Goal: Information Seeking & Learning: Learn about a topic

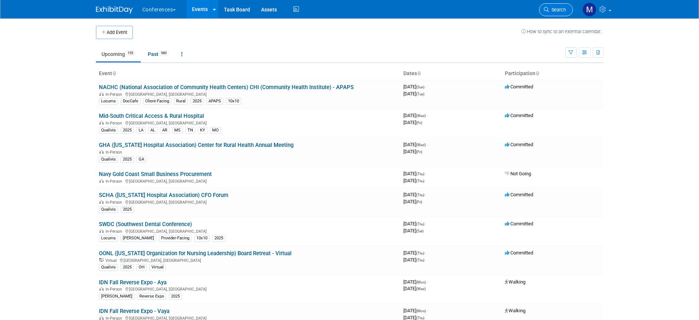
click at [556, 14] on link "Search" at bounding box center [556, 9] width 34 height 13
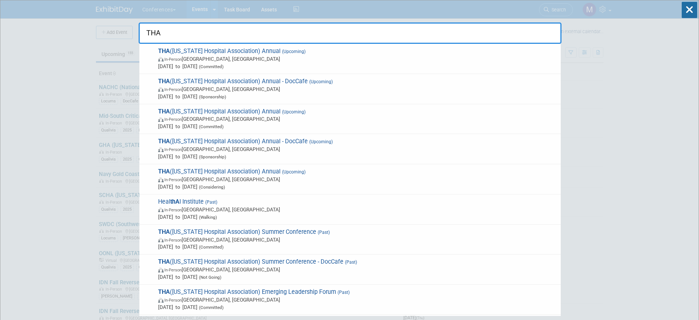
type input "THA"
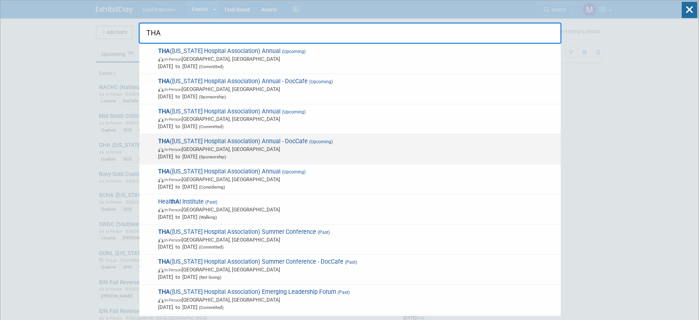
click at [344, 158] on span "Sep 24, 2025 to Sep 25, 2025 (Sponsorship)" at bounding box center [357, 156] width 399 height 7
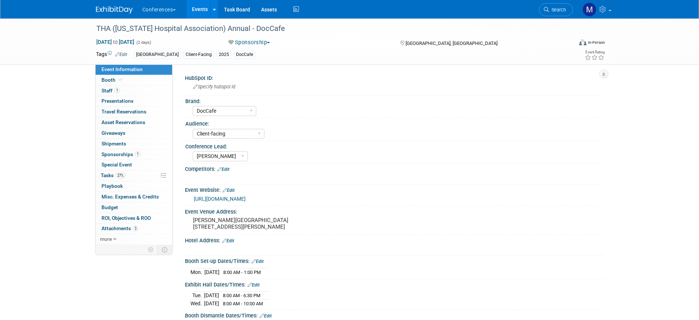
select select "DocCafe"
select select "Client-facing"
select select "[PERSON_NAME]"
click at [555, 12] on span "Search" at bounding box center [557, 10] width 17 height 6
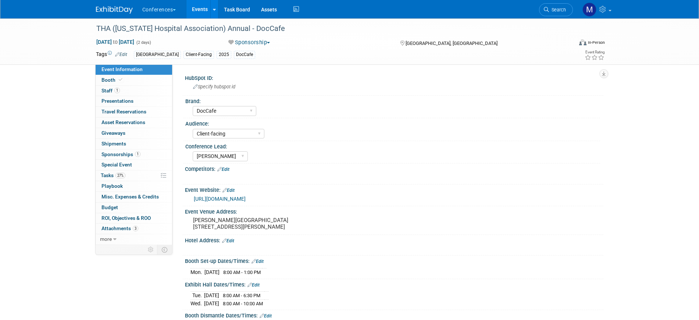
click at [140, 72] on link "Event Information" at bounding box center [134, 69] width 77 height 10
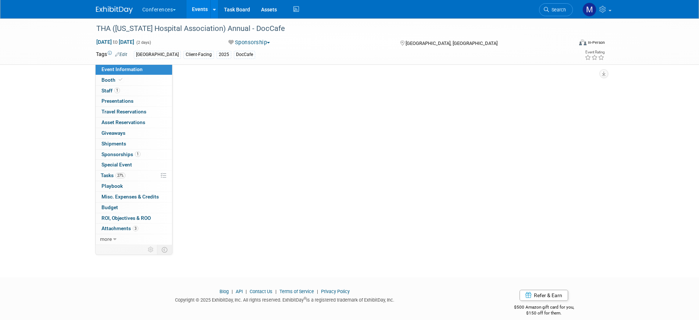
select select "DocCafe"
select select "Client-facing"
select select "[PERSON_NAME]"
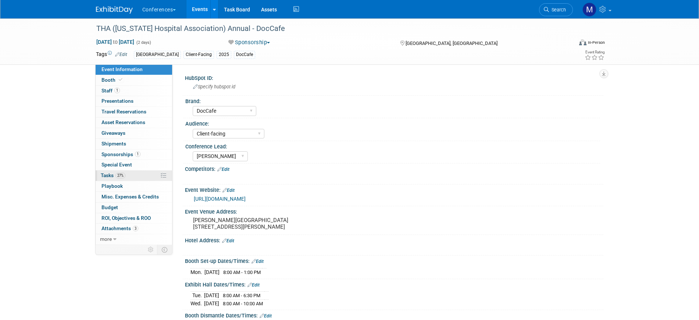
click at [125, 170] on link "27% Tasks 27%" at bounding box center [134, 175] width 77 height 10
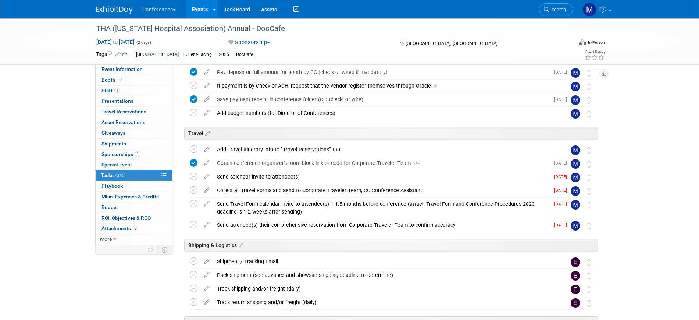
scroll to position [184, 0]
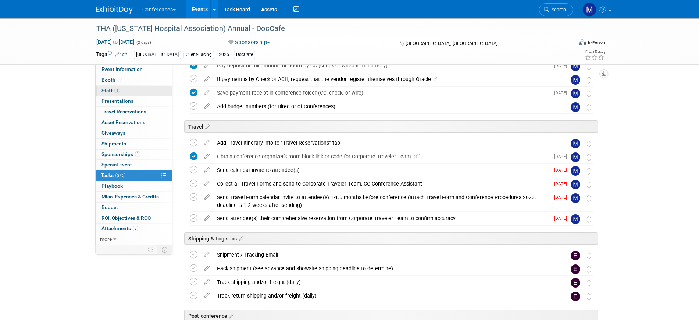
click at [123, 87] on link "1 Staff 1" at bounding box center [134, 91] width 77 height 10
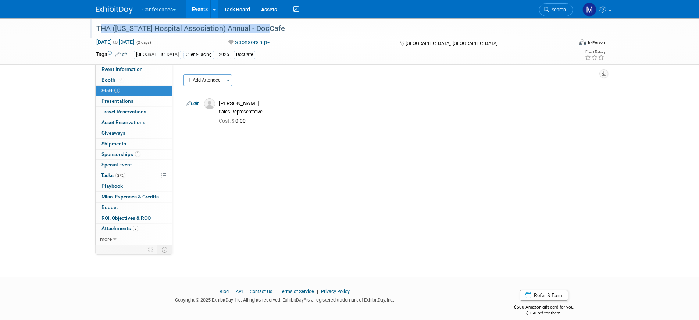
drag, startPoint x: 98, startPoint y: 28, endPoint x: 299, endPoint y: 25, distance: 201.2
click at [299, 25] on div "THA ([US_STATE] Hospital Association) Annual - DocCafe" at bounding box center [328, 28] width 468 height 13
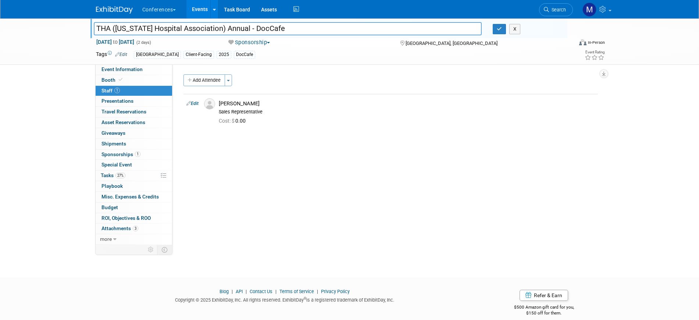
drag, startPoint x: 134, startPoint y: 24, endPoint x: 41, endPoint y: 19, distance: 92.8
click at [41, 19] on div "THA (Texas Hospital Association) Annual - DocCafe THA (Texas Hospital Associati…" at bounding box center [349, 41] width 699 height 46
click at [501, 30] on icon "button" at bounding box center [499, 28] width 5 height 5
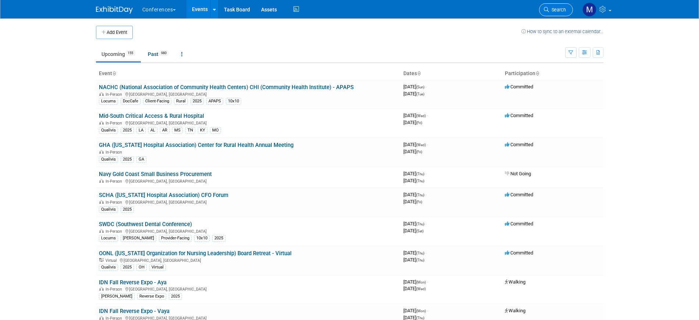
click at [557, 8] on span "Search" at bounding box center [557, 10] width 17 height 6
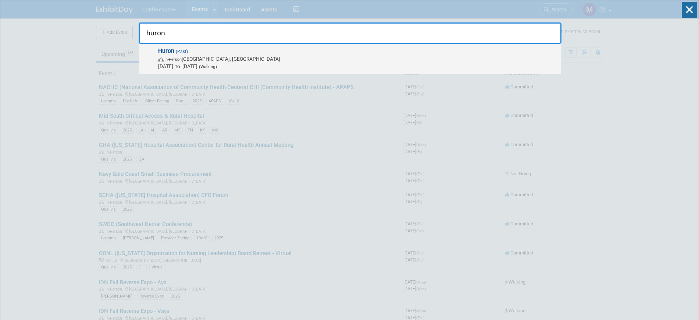
type input "huron"
click at [187, 60] on span "In-Person Boston, MA" at bounding box center [357, 58] width 399 height 7
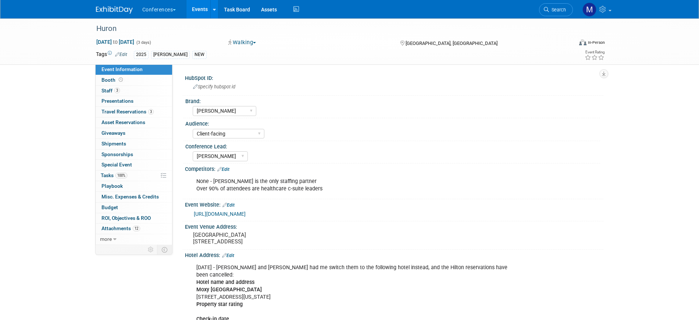
select select "[PERSON_NAME]"
select select "Client-facing"
select select "Stephanie"
click at [136, 79] on link "Booth" at bounding box center [134, 80] width 77 height 10
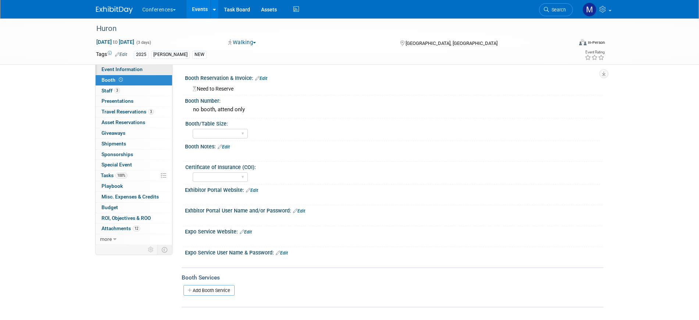
click at [133, 71] on span "Event Information" at bounding box center [122, 69] width 41 height 6
select select "[PERSON_NAME]"
select select "Client-facing"
select select "[PERSON_NAME]"
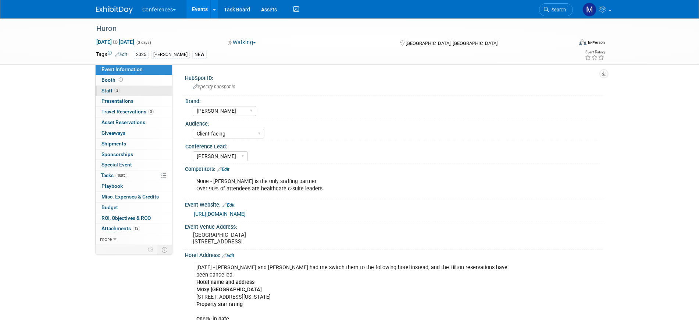
click at [116, 91] on span "3" at bounding box center [117, 91] width 6 height 6
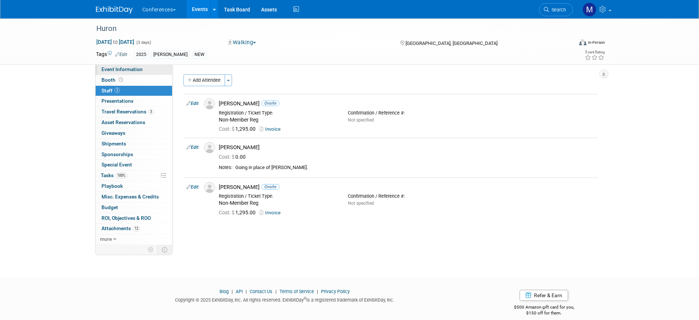
click at [141, 68] on link "Event Information" at bounding box center [134, 69] width 77 height 10
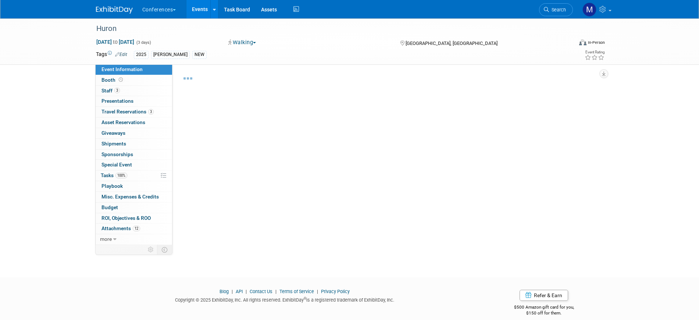
select select "[PERSON_NAME]"
select select "Client-facing"
select select "Stephanie"
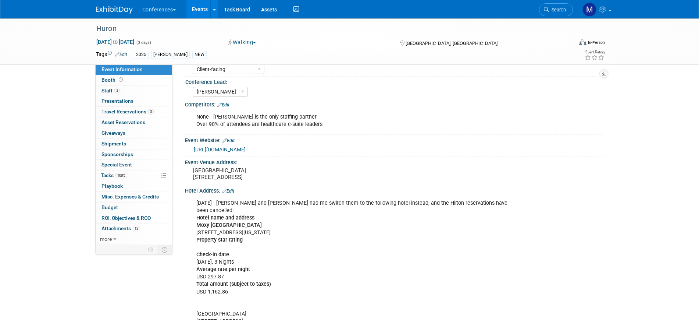
scroll to position [138, 0]
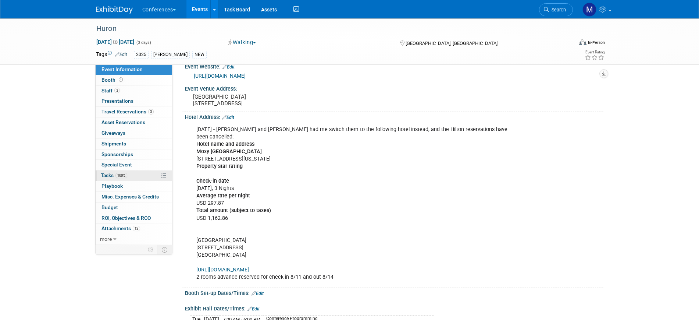
click at [121, 175] on span "100%" at bounding box center [122, 176] width 12 height 6
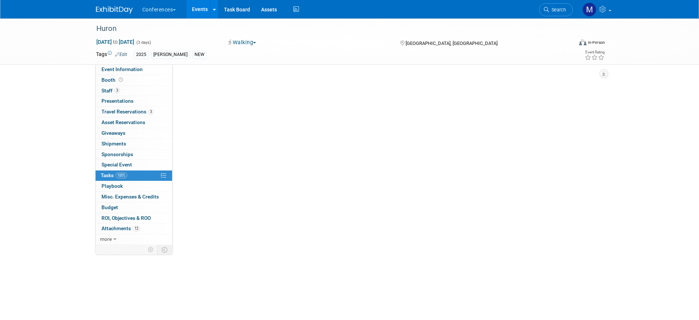
scroll to position [0, 0]
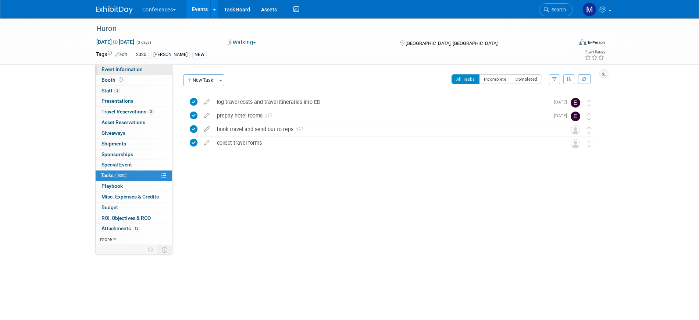
click at [134, 67] on span "Event Information" at bounding box center [122, 69] width 41 height 6
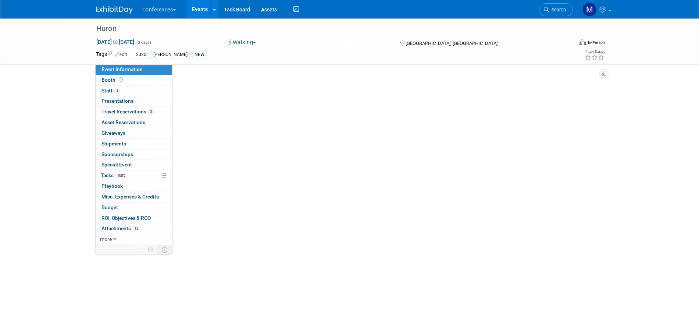
select select "[PERSON_NAME]"
select select "Client-facing"
select select "Stephanie"
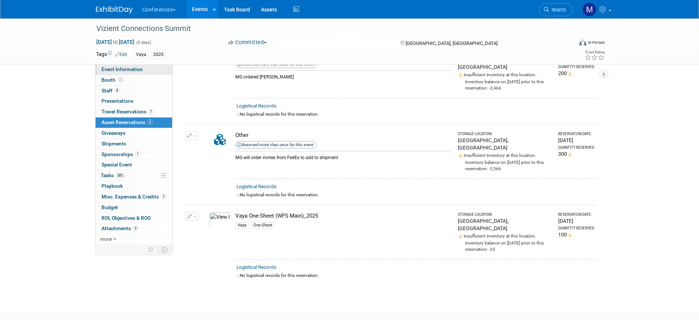
scroll to position [138, 0]
click at [119, 68] on span "Event Information" at bounding box center [122, 69] width 41 height 6
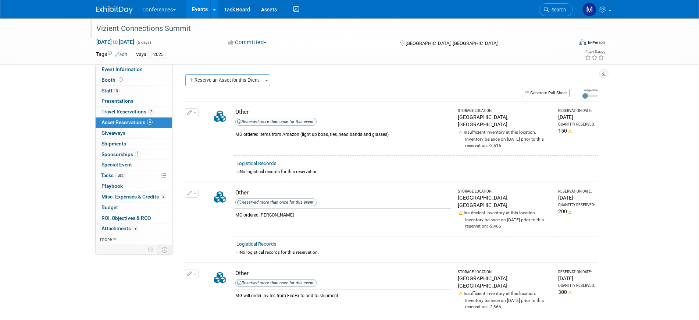
select select "Vaya"
select select "[PERSON_NAME]"
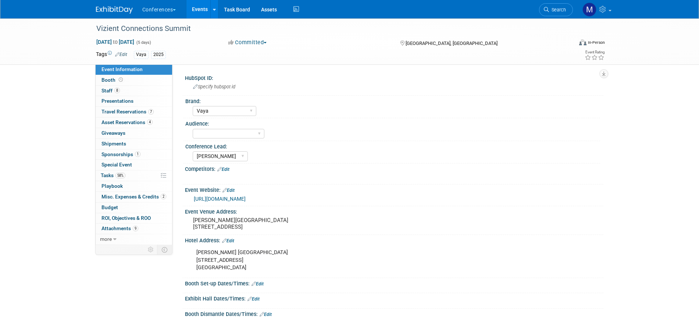
click at [121, 10] on img at bounding box center [114, 9] width 37 height 7
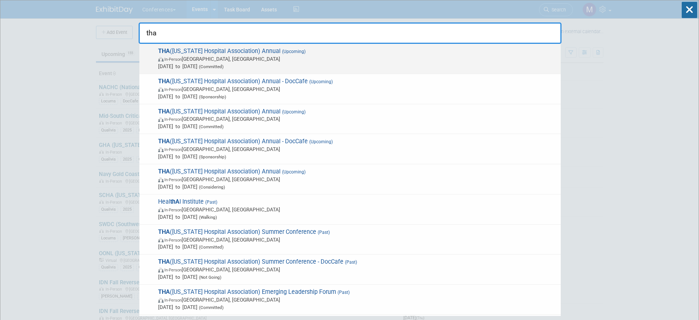
type input "tha"
click at [198, 53] on span "THA ([US_STATE] Hospital Association) Annual (Upcoming) In-Person [GEOGRAPHIC_D…" at bounding box center [356, 58] width 401 height 22
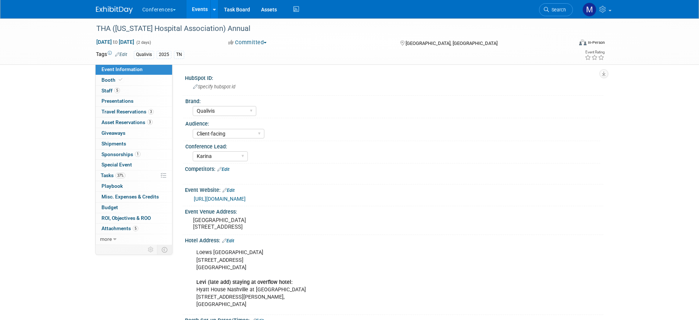
select select "Qualivis"
select select "Client-facing"
select select "Karina"
click at [59, 173] on div "THA (Tennessee Hospital Association) Annual Sep 18, 2025 to Sep 19, 2025 (2 day…" at bounding box center [349, 265] width 699 height 494
click at [117, 174] on span "37%" at bounding box center [121, 176] width 10 height 6
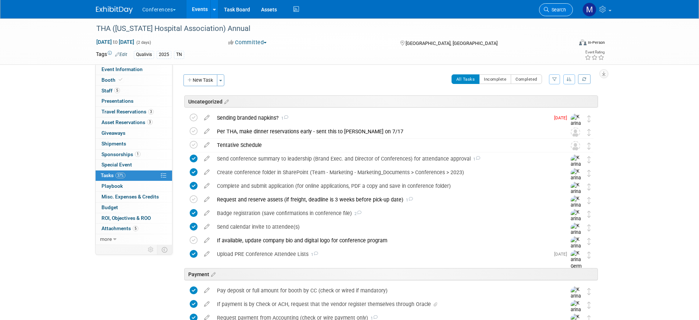
click at [560, 8] on span "Search" at bounding box center [557, 10] width 17 height 6
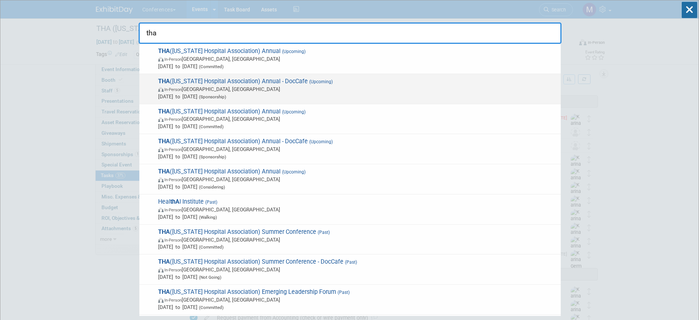
type input "tha"
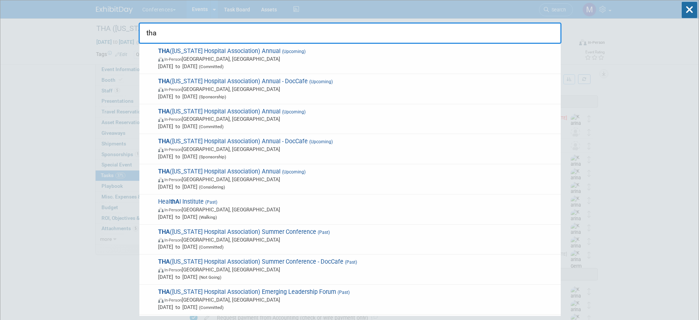
click at [258, 95] on span "Sep 18, 2025 to Sep 19, 2025 (Sponsorship)" at bounding box center [357, 96] width 399 height 7
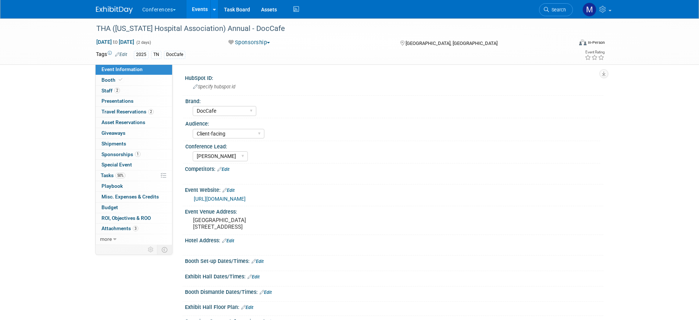
select select "DocCafe"
select select "Client-facing"
select select "[PERSON_NAME]"
click at [547, 8] on icon at bounding box center [546, 9] width 5 height 5
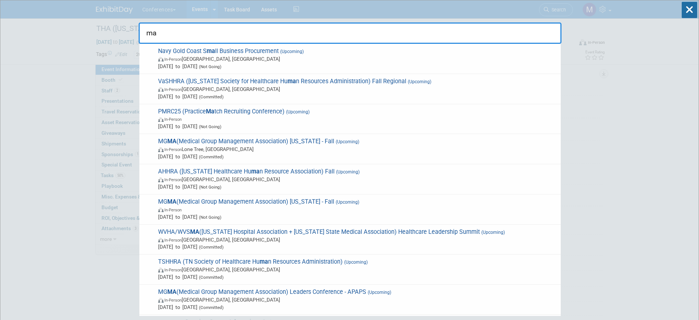
type input "m"
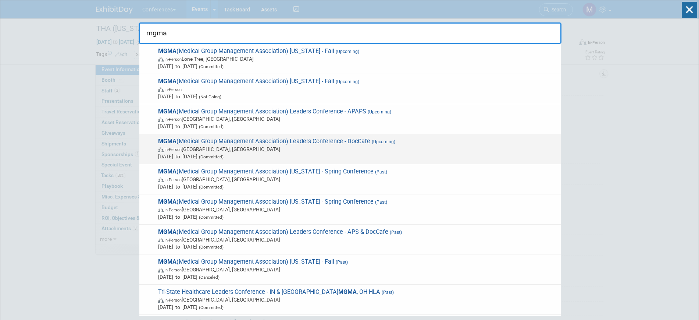
type input "mgma"
click at [263, 151] on span "In-Person [GEOGRAPHIC_DATA], [GEOGRAPHIC_DATA]" at bounding box center [357, 148] width 399 height 7
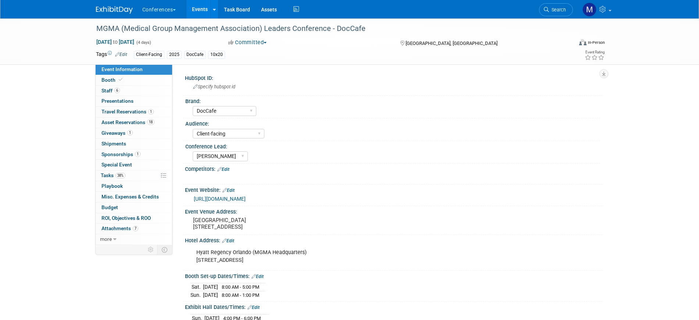
select select "DocCafe"
select select "Client-facing"
select select "[PERSON_NAME]"
click at [65, 131] on div "MGMA (Medical Group Management Association) Leaders Conference - DocCafe [DATE]…" at bounding box center [349, 292] width 699 height 548
click at [558, 10] on span "Search" at bounding box center [557, 10] width 17 height 6
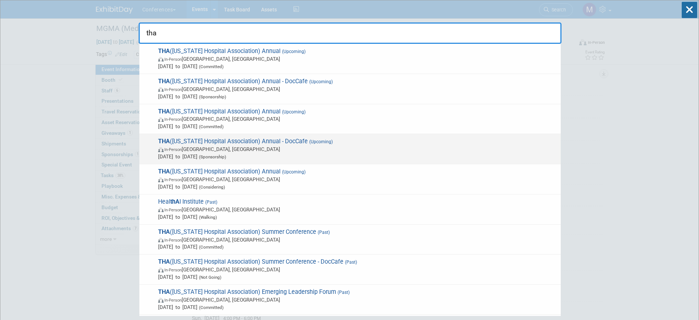
type input "tha"
click at [258, 147] on span "In-Person San Antonio, TX" at bounding box center [357, 148] width 399 height 7
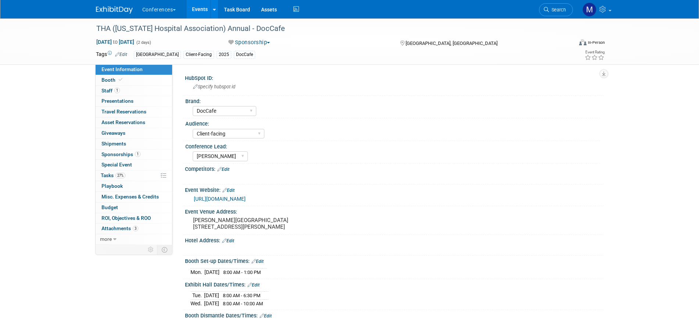
select select "DocCafe"
select select "Client-facing"
select select "[PERSON_NAME]"
click at [132, 153] on span "Sponsorships 1" at bounding box center [121, 154] width 39 height 6
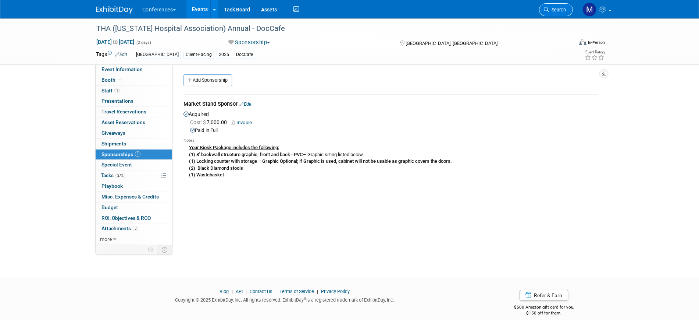
click at [561, 11] on span "Search" at bounding box center [557, 10] width 17 height 6
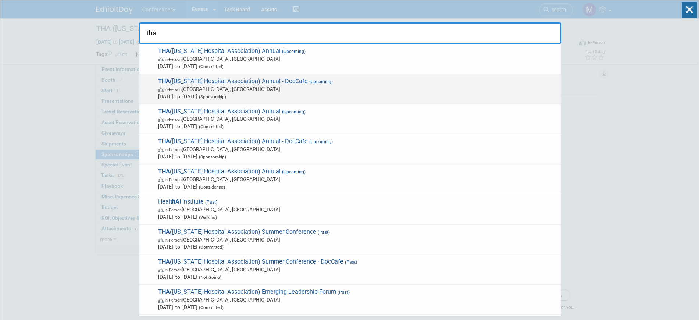
type input "tha"
click at [185, 88] on span "In-Person Nashville, TN" at bounding box center [357, 88] width 399 height 7
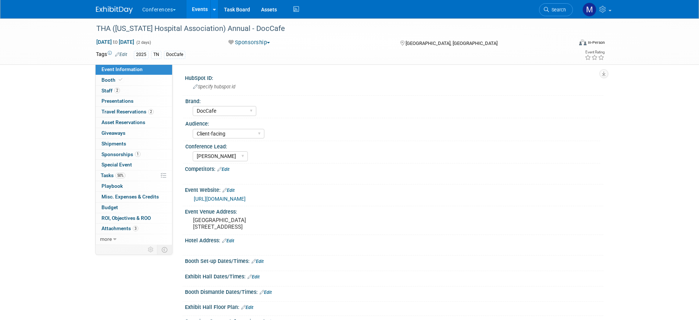
select select "DocCafe"
select select "Client-facing"
select select "[PERSON_NAME]"
click at [111, 154] on span "Sponsorships 1" at bounding box center [121, 154] width 39 height 6
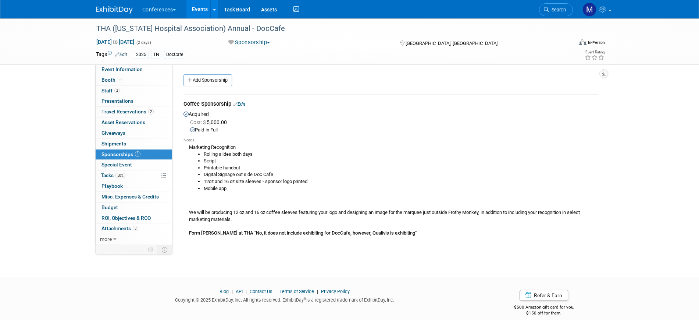
click at [16, 126] on div "THA ([US_STATE] Hospital Association) Annual - DocCafe [DATE] to [DATE] (2 days…" at bounding box center [349, 140] width 699 height 245
click at [562, 13] on link "Search" at bounding box center [556, 9] width 34 height 13
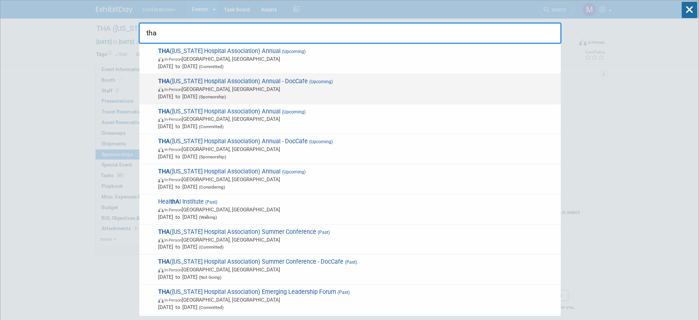
type input "tha"
click at [198, 98] on span "Sep 18, 2025 to Sep 19, 2025 (Sponsorship)" at bounding box center [357, 96] width 399 height 7
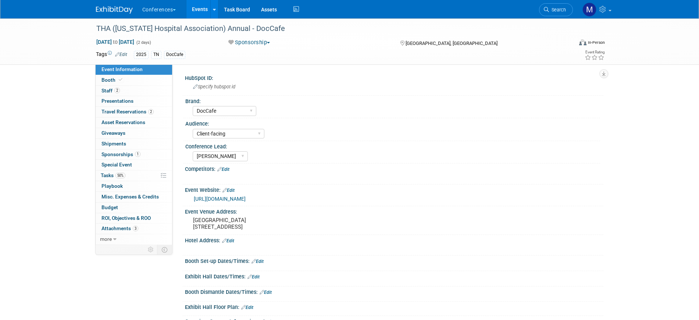
select select "DocCafe"
select select "Client-facing"
select select "[PERSON_NAME]"
click at [120, 155] on span "Sponsorships 1" at bounding box center [121, 154] width 39 height 6
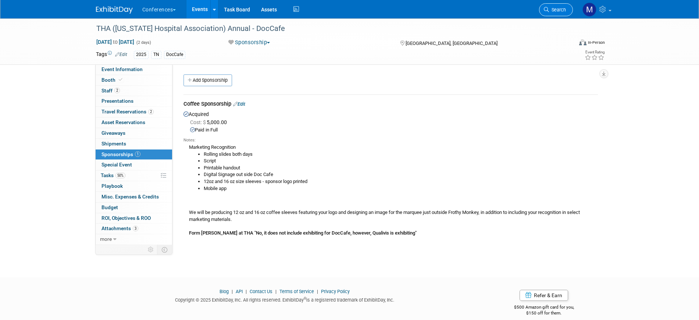
click at [550, 7] on span "Search" at bounding box center [557, 10] width 17 height 6
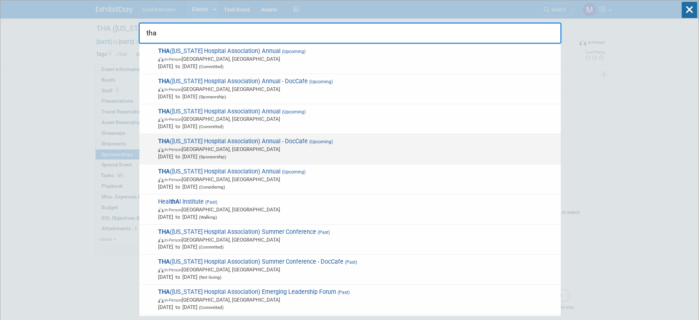
type input "tha"
click at [289, 145] on span "In-Person [GEOGRAPHIC_DATA], [GEOGRAPHIC_DATA]" at bounding box center [357, 148] width 399 height 7
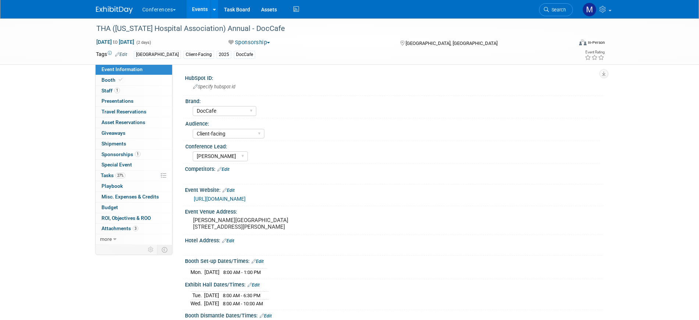
select select "DocCafe"
select select "Client-facing"
select select "Marygrace"
click at [124, 156] on span "Sponsorships 1" at bounding box center [121, 154] width 39 height 6
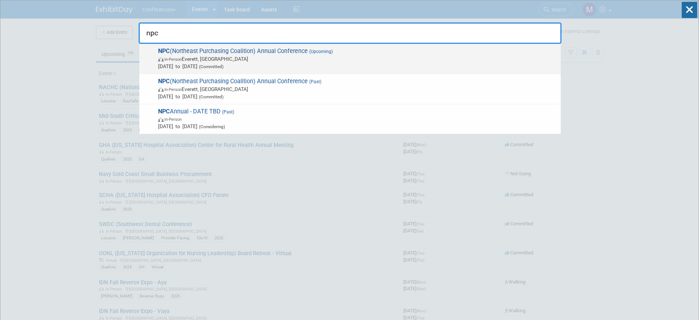
type input "npc"
click at [288, 58] on span "In-Person [PERSON_NAME], [GEOGRAPHIC_DATA]" at bounding box center [357, 58] width 399 height 7
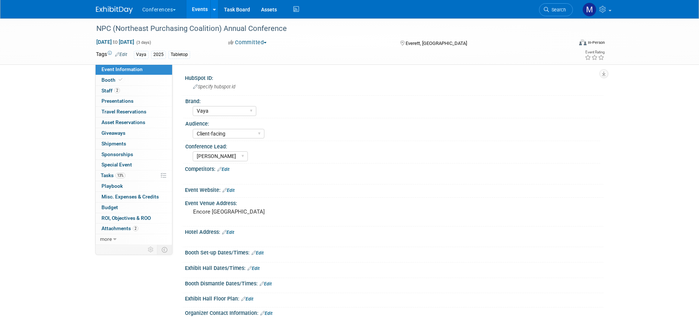
select select "Vaya"
select select "Client-facing"
select select "[PERSON_NAME]"
click at [119, 86] on link "2 Staff 2" at bounding box center [134, 91] width 77 height 10
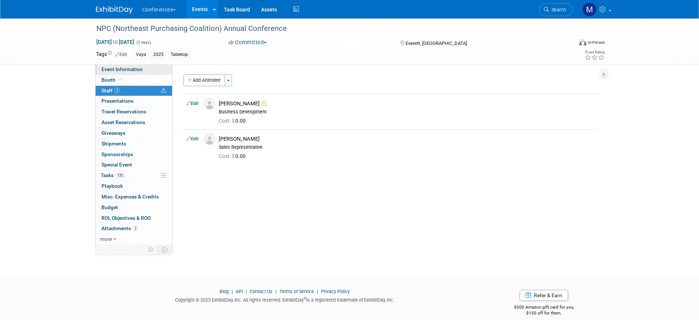
click at [121, 71] on span "Event Information" at bounding box center [122, 69] width 41 height 6
select select "Vaya"
select select "Client-facing"
select select "[PERSON_NAME]"
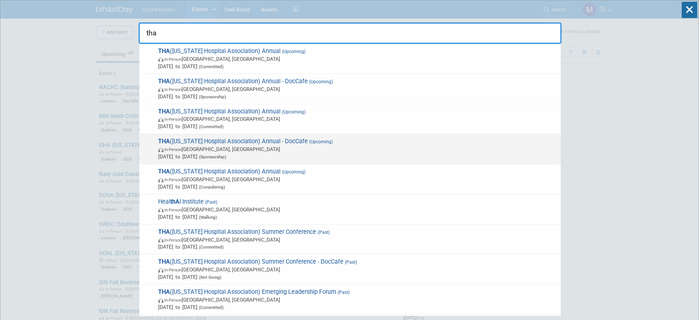
type input "tha"
click at [311, 150] on span "In-Person San Antonio, TX" at bounding box center [357, 148] width 399 height 7
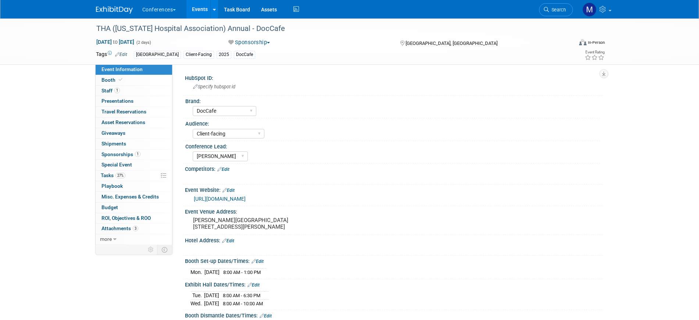
select select "DocCafe"
select select "Client-facing"
select select "[PERSON_NAME]"
click at [127, 156] on span "Sponsorships 1" at bounding box center [121, 154] width 39 height 6
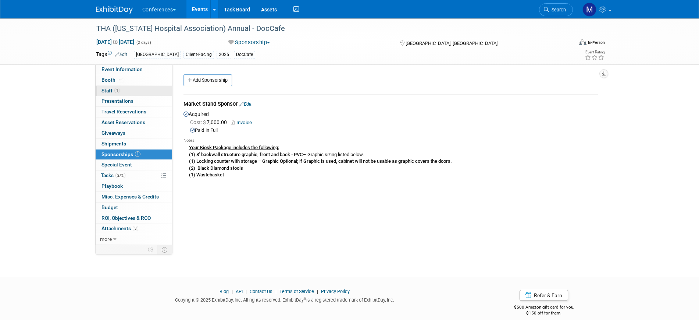
click at [110, 89] on span "Staff 1" at bounding box center [111, 91] width 18 height 6
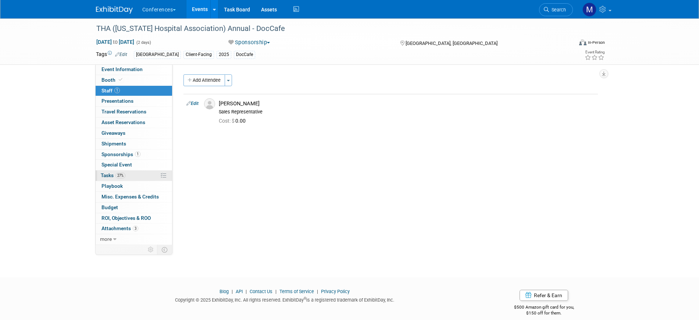
click at [134, 175] on link "27% Tasks 27%" at bounding box center [134, 175] width 77 height 10
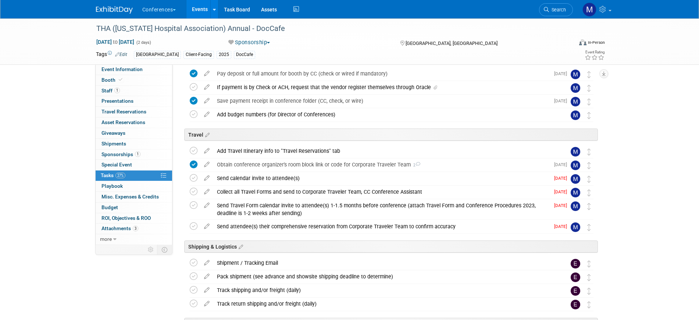
scroll to position [230, 0]
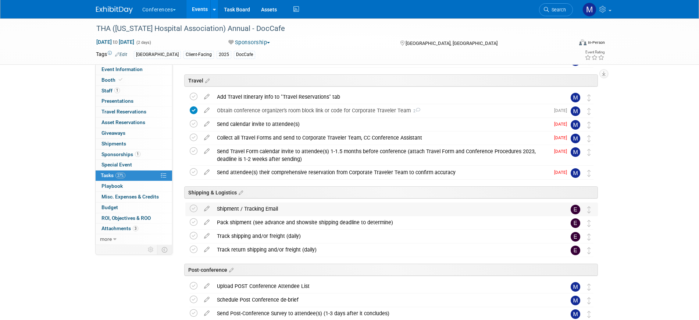
click at [270, 209] on div "Shipment / Tracking Email" at bounding box center [384, 208] width 343 height 13
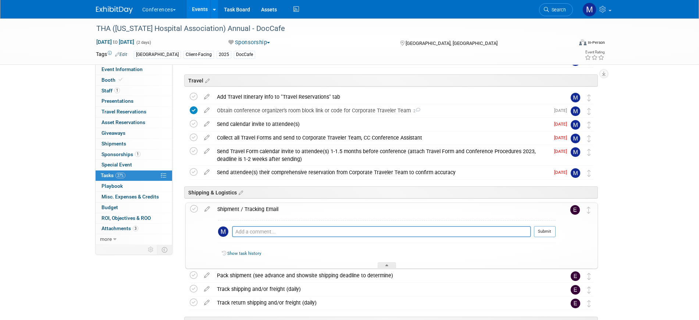
click at [270, 209] on div "Shipment / Tracking Email" at bounding box center [385, 209] width 342 height 13
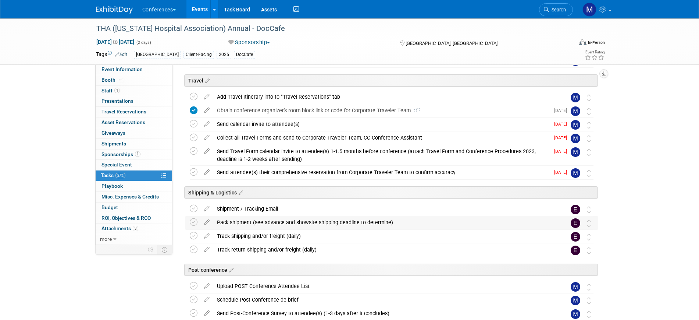
click at [283, 220] on div "Pack shipment (see advance and showsite shipping deadline to determine)" at bounding box center [384, 222] width 343 height 13
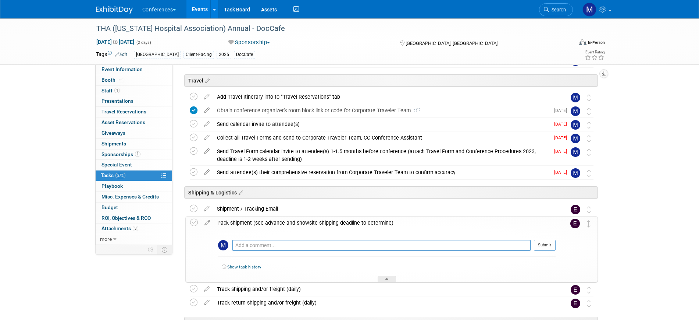
click at [283, 220] on div "Pack shipment (see advance and showsite shipping deadline to determine)" at bounding box center [385, 222] width 342 height 13
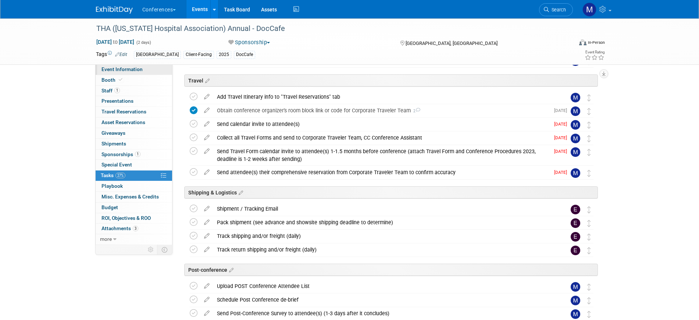
click at [155, 66] on link "Event Information" at bounding box center [134, 69] width 77 height 10
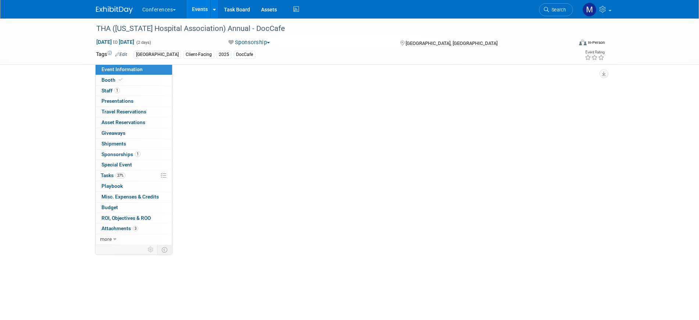
scroll to position [0, 0]
select select "DocCafe"
select select "Client-facing"
select select "[PERSON_NAME]"
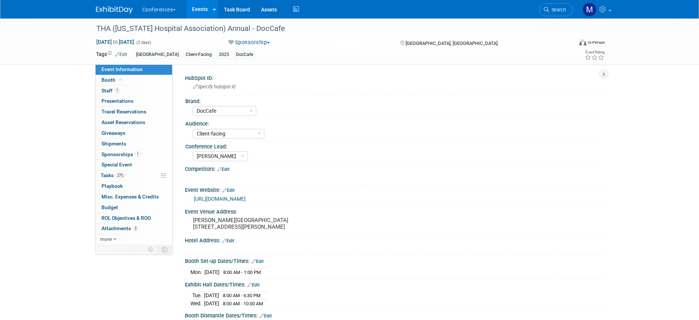
click at [246, 199] on link "[URL][DOMAIN_NAME]" at bounding box center [220, 199] width 52 height 6
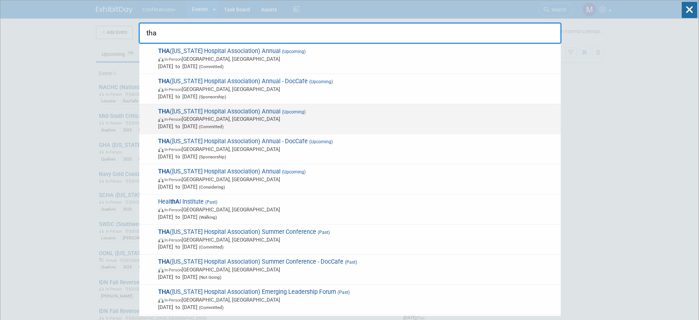
type input "tha"
click at [259, 118] on span "In-Person [GEOGRAPHIC_DATA], [GEOGRAPHIC_DATA]" at bounding box center [357, 118] width 399 height 7
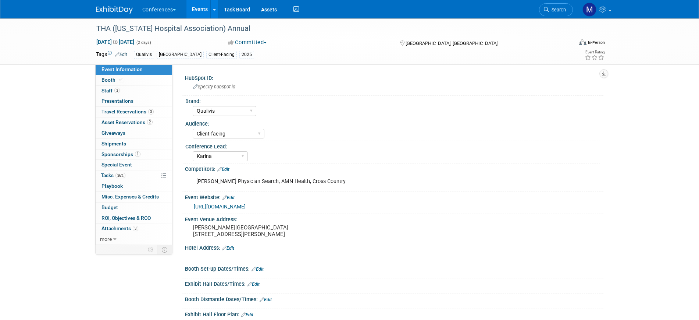
select select "Qualivis"
select select "Client-facing"
select select "Karina"
click at [126, 175] on link "36% Tasks 36%" at bounding box center [134, 175] width 77 height 10
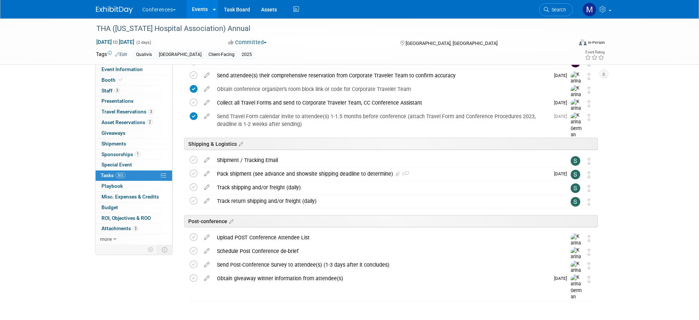
scroll to position [316, 0]
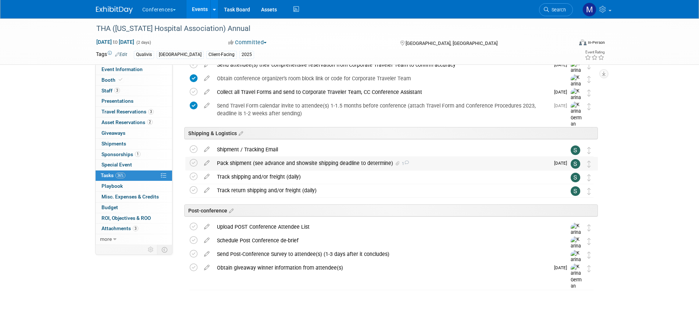
click at [255, 163] on div "Pack shipment (see advance and showsite shipping deadline to determine) 1" at bounding box center [381, 163] width 337 height 13
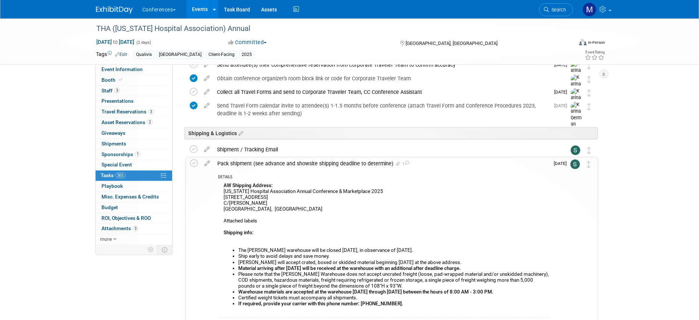
click at [255, 163] on div "Pack shipment (see advance and showsite shipping deadline to determine) 1" at bounding box center [382, 163] width 336 height 13
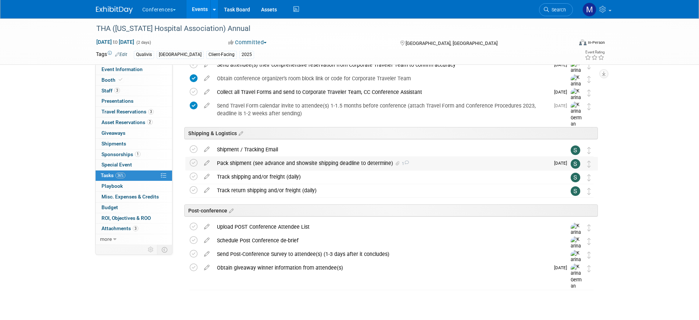
click at [263, 166] on div "Pack shipment (see advance and showsite shipping deadline to determine) 1" at bounding box center [381, 163] width 337 height 13
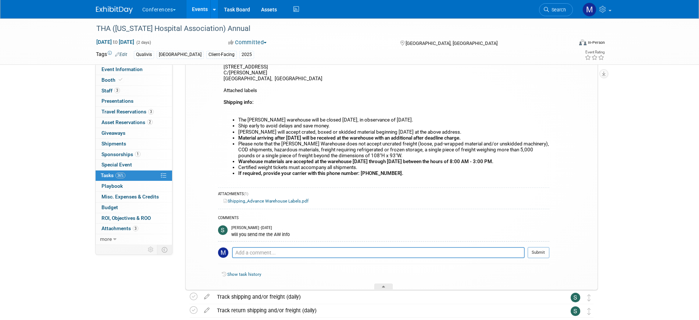
scroll to position [454, 0]
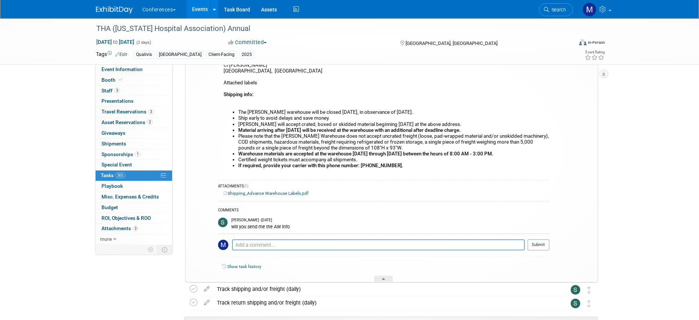
click at [259, 193] on link "Shipping_Advance Warehouse Labels.pdf" at bounding box center [266, 193] width 85 height 5
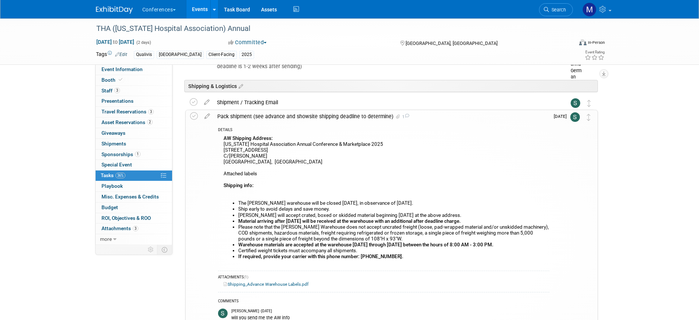
scroll to position [362, 0]
click at [123, 125] on link "2 Asset Reservations 2" at bounding box center [134, 122] width 77 height 10
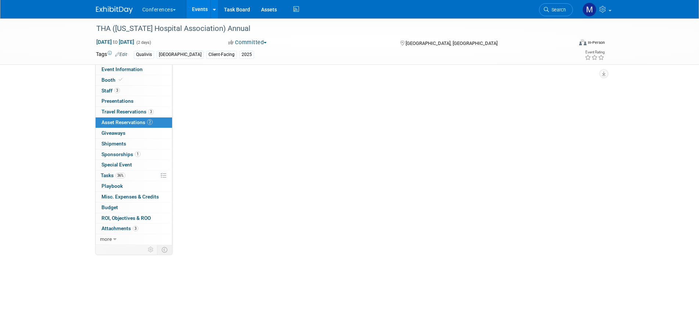
scroll to position [0, 0]
